Goal: Information Seeking & Learning: Learn about a topic

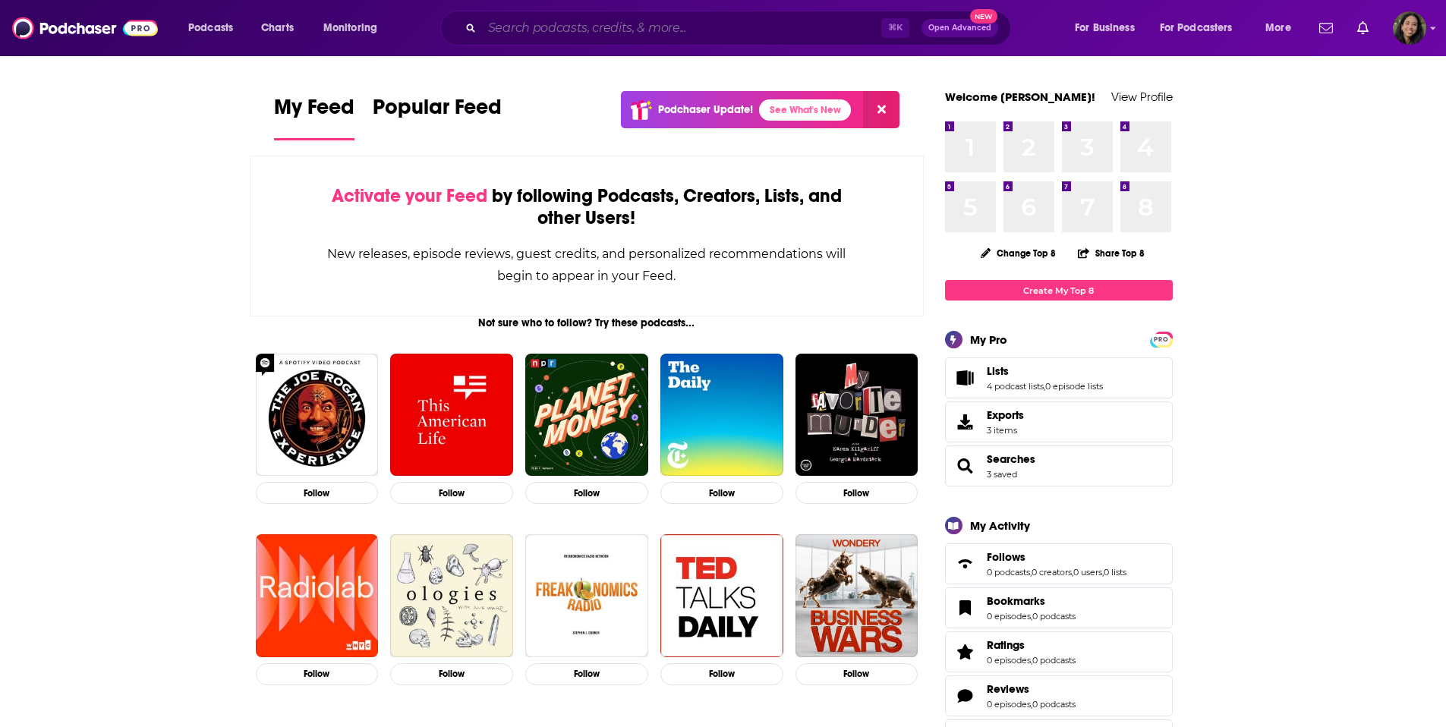
click at [534, 33] on input "Search podcasts, credits, & more..." at bounding box center [681, 28] width 399 height 24
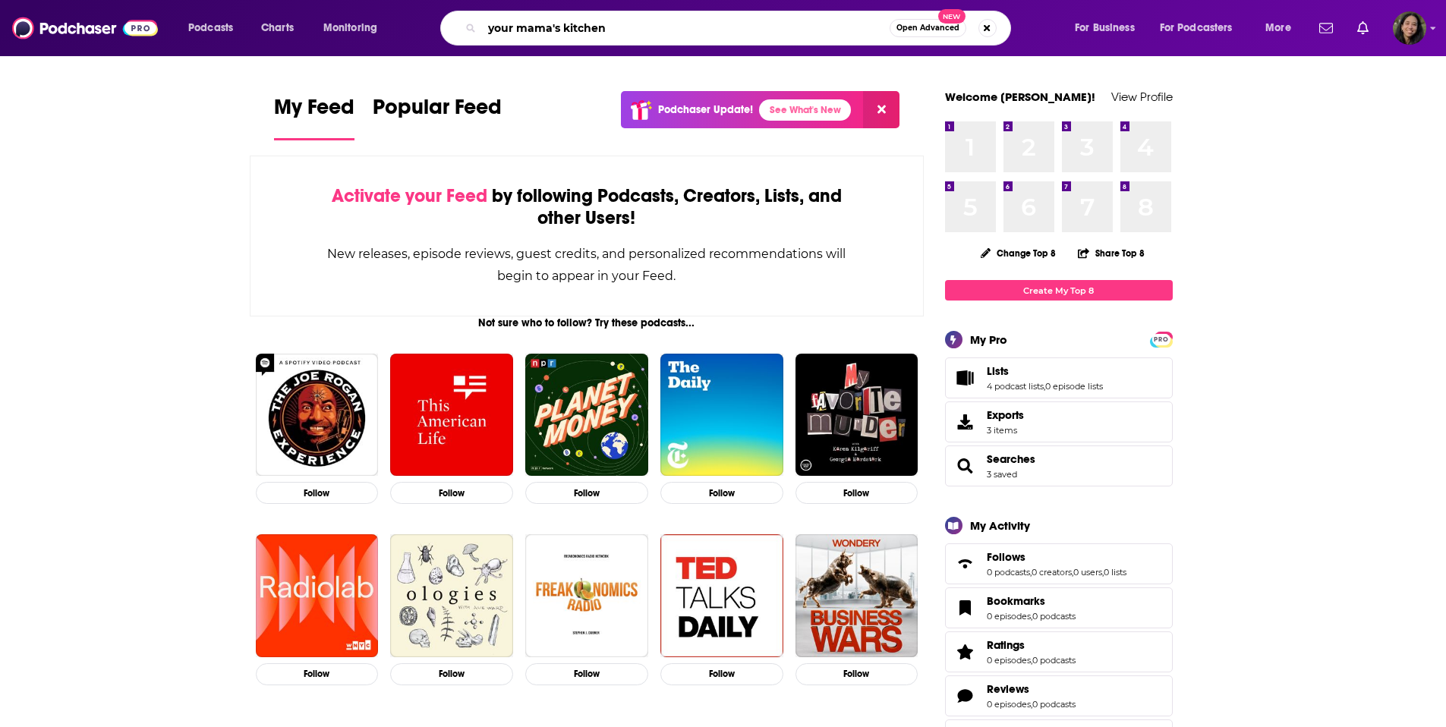
type input "your mama's kitchen"
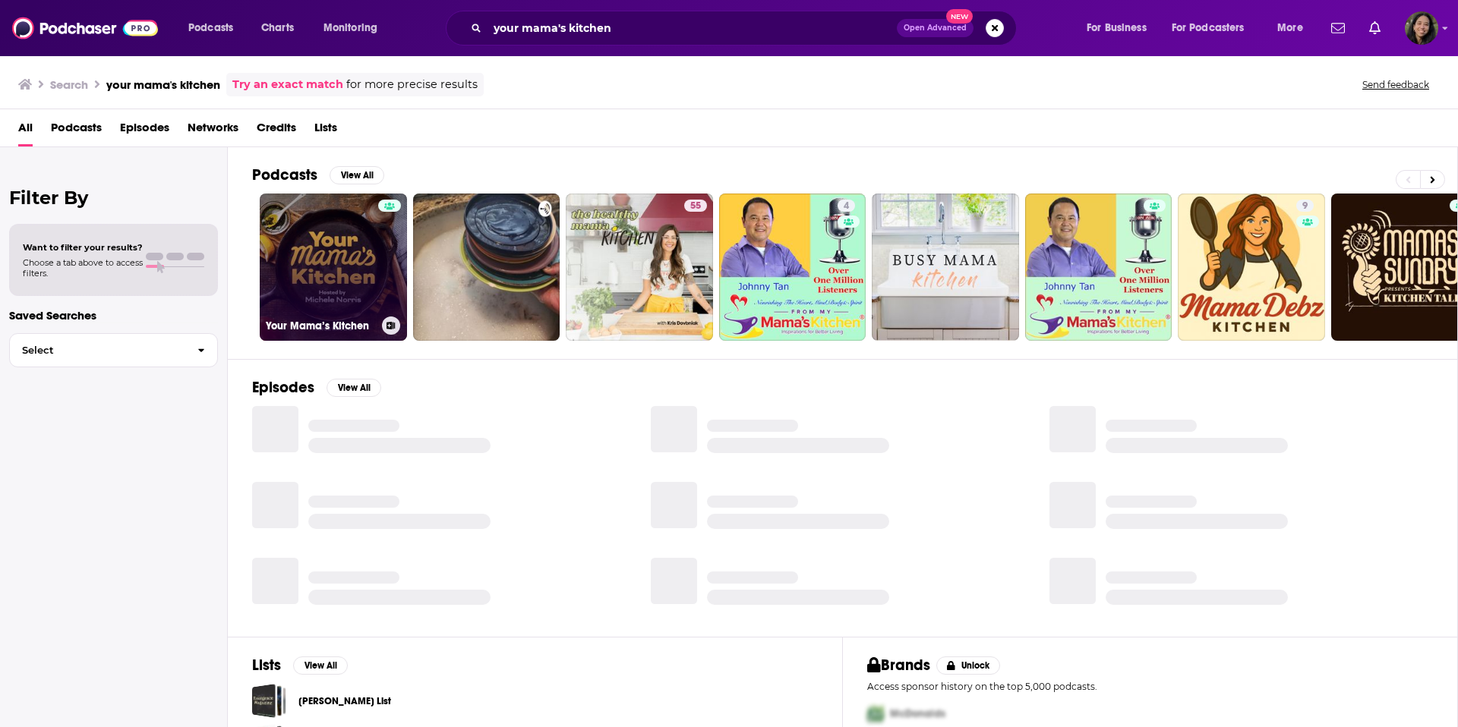
click at [361, 251] on link "Your Mama’s Kitchen" at bounding box center [333, 267] width 147 height 147
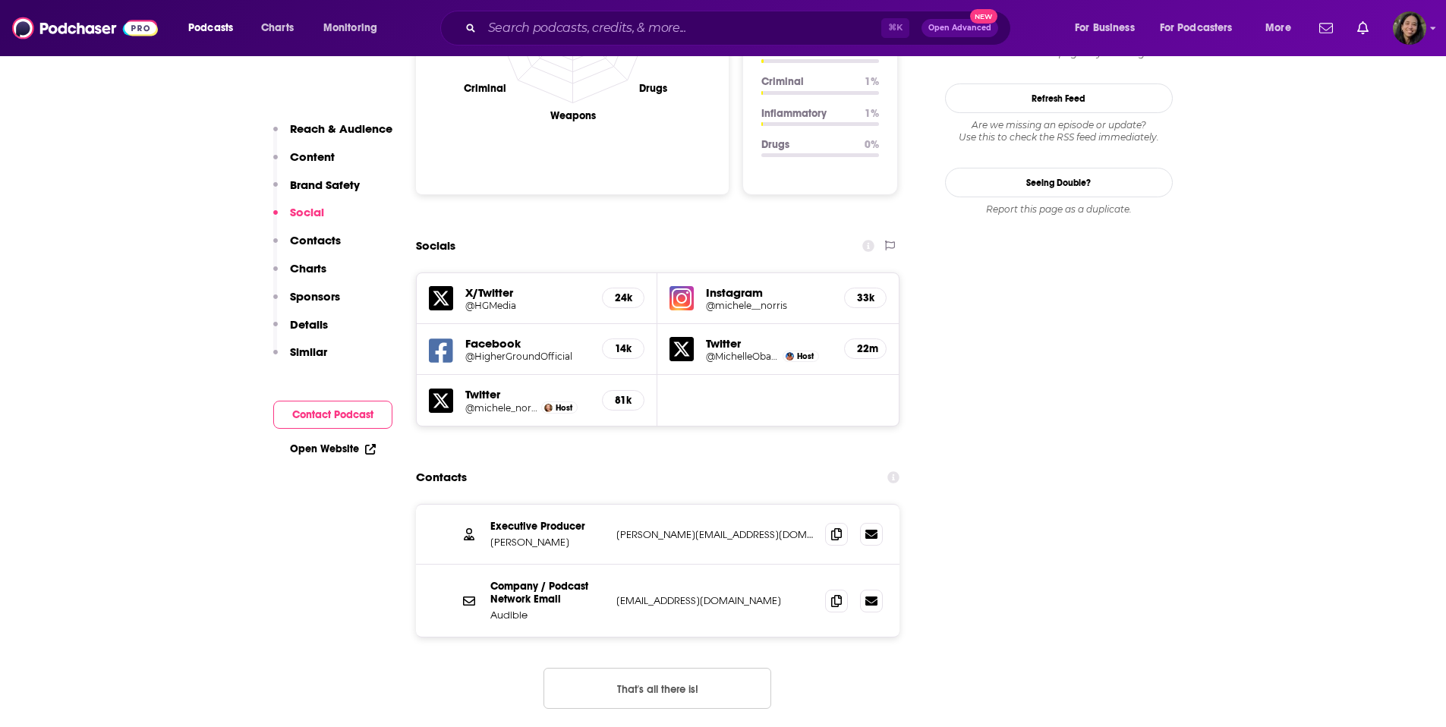
scroll to position [1830, 0]
